Goal: Task Accomplishment & Management: Complete application form

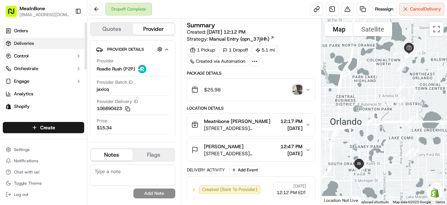
click at [22, 42] on span "Deliveries" at bounding box center [24, 43] width 20 height 6
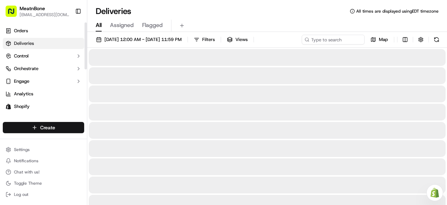
click at [62, 127] on html "MeatnBone junamuno@meatnbone.com Toggle Sidebar Orders Deliveries Control Orche…" at bounding box center [223, 102] width 447 height 205
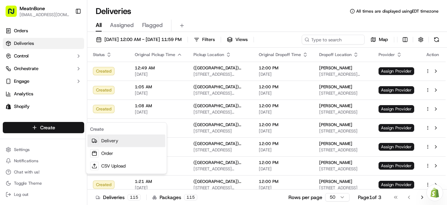
click at [117, 140] on link "Delivery" at bounding box center [126, 140] width 78 height 13
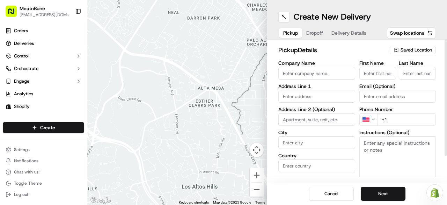
click at [298, 75] on input "Company Name" at bounding box center [317, 73] width 77 height 13
type input "Meatnbone"
type input "2806 Corrine Drive"
type input "Orlando"
type input "United States"
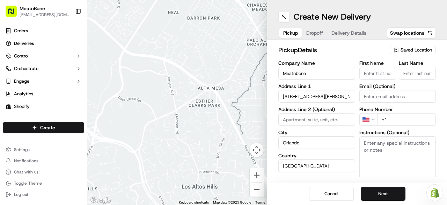
type input "FL"
type input "32803"
type input "Jose"
type input "Unamuno"
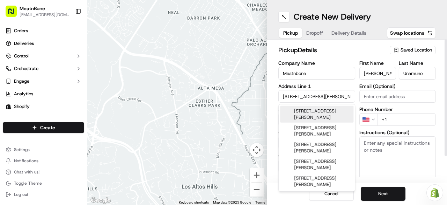
click at [399, 121] on input "+1" at bounding box center [407, 119] width 59 height 13
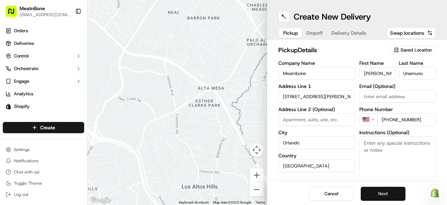
type input "+1 321 204 0831"
click at [378, 191] on button "Next" at bounding box center [383, 193] width 45 height 14
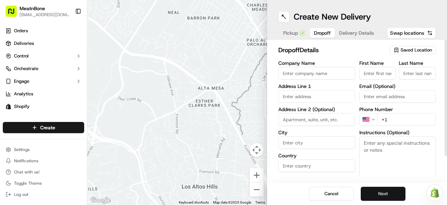
click at [393, 193] on button "Next" at bounding box center [383, 193] width 45 height 14
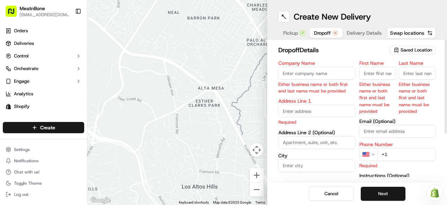
click at [372, 72] on input "First Name" at bounding box center [378, 73] width 37 height 13
type input "Patrick"
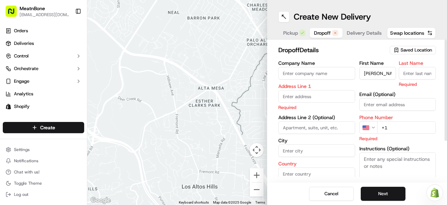
click at [417, 67] on input "Last Name" at bounding box center [417, 73] width 37 height 13
type input "Sabin"
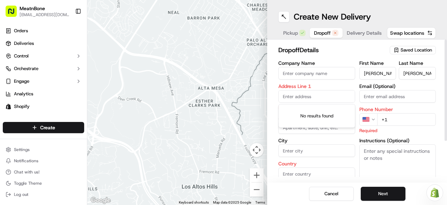
click at [289, 95] on input "text" at bounding box center [317, 96] width 77 height 13
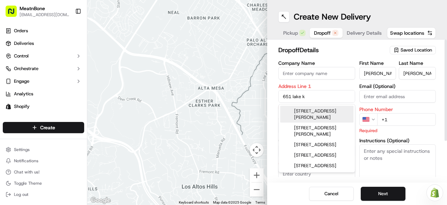
click at [307, 114] on div "651 Lake Kathryn Circle, Casselberry, FL" at bounding box center [316, 114] width 73 height 17
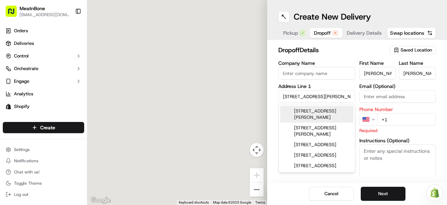
type input "[STREET_ADDRESS][PERSON_NAME]"
type input "Casselberry"
type input "United States"
type input "FL"
type input "32707"
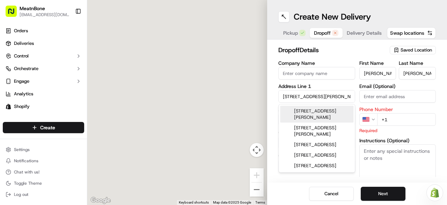
type input "651 Lake Kathryn Circle"
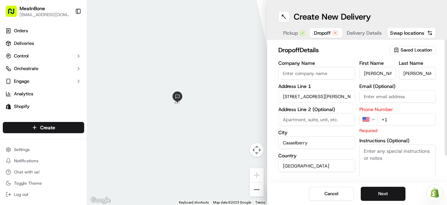
click at [398, 119] on input "+1" at bounding box center [407, 119] width 59 height 13
type input "+1 407 961 3735"
click at [352, 170] on input "United States" at bounding box center [317, 165] width 77 height 13
click at [411, 167] on textarea "Instructions (Optional)" at bounding box center [398, 170] width 77 height 52
drag, startPoint x: 447, startPoint y: 149, endPoint x: 443, endPoint y: 126, distance: 23.4
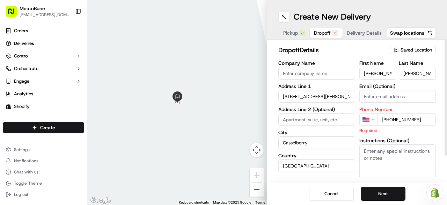
click at [445, 102] on div at bounding box center [446, 98] width 2 height 116
drag, startPoint x: 447, startPoint y: 138, endPoint x: 435, endPoint y: 54, distance: 84.8
click at [445, 54] on div at bounding box center [446, 98] width 2 height 116
click at [384, 94] on input "Email (Optional)" at bounding box center [398, 96] width 77 height 13
click at [379, 170] on textarea "Instructions (Optional)" at bounding box center [398, 170] width 77 height 52
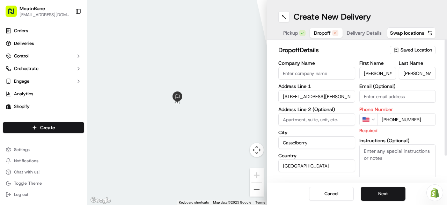
click at [401, 118] on input "+1 407 961 3735" at bounding box center [407, 119] width 59 height 13
click at [425, 115] on input "+1 407 961 3735" at bounding box center [407, 119] width 59 height 13
click at [392, 192] on button "Next" at bounding box center [383, 193] width 45 height 14
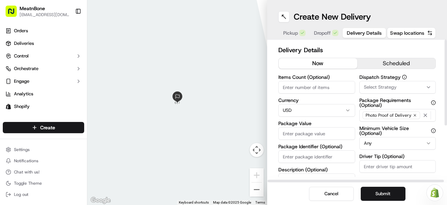
click at [287, 83] on input "Items Count (Optional)" at bounding box center [317, 87] width 77 height 13
type input "3"
click at [310, 129] on input "Package Value" at bounding box center [317, 133] width 77 height 13
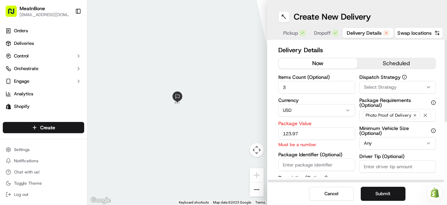
type input "123.97"
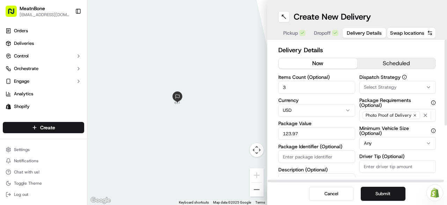
click at [286, 167] on div "Items Count (Optional) 3 Currency USD Package Value 123.97 Package Identifier (…" at bounding box center [317, 143] width 77 height 138
type input "256490"
click at [373, 191] on button "Submit" at bounding box center [383, 193] width 45 height 14
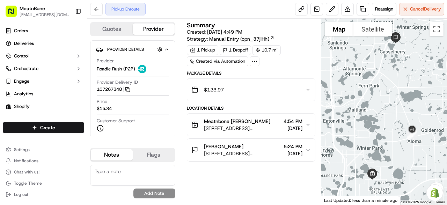
click at [368, 124] on div at bounding box center [385, 112] width 126 height 186
